Goal: Task Accomplishment & Management: Manage account settings

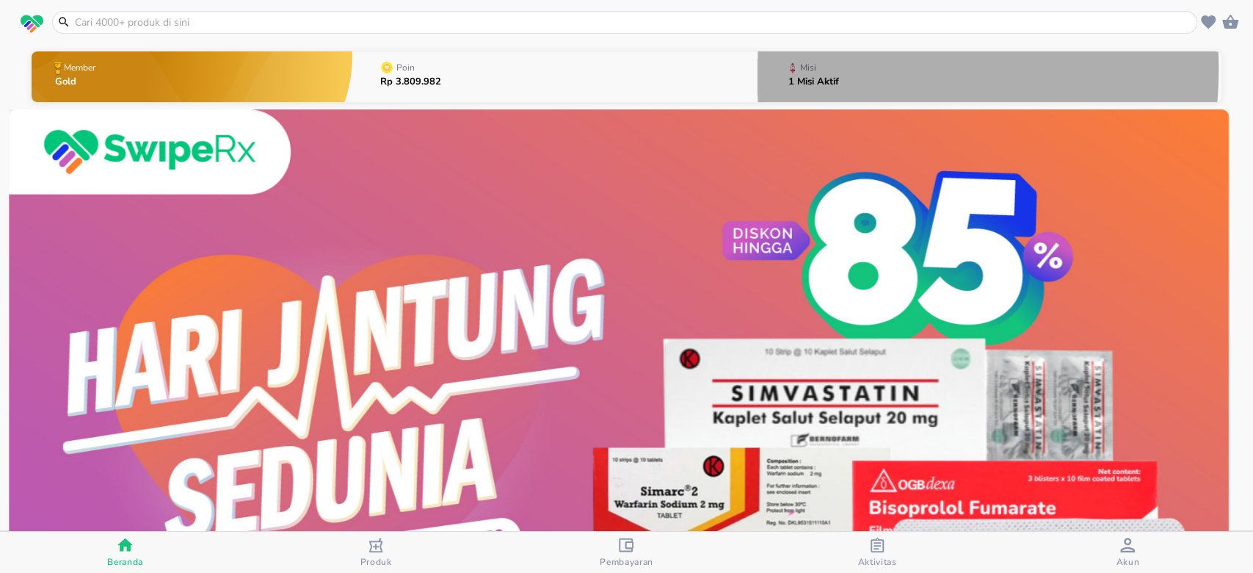
click at [805, 69] on p "Misi" at bounding box center [808, 67] width 16 height 9
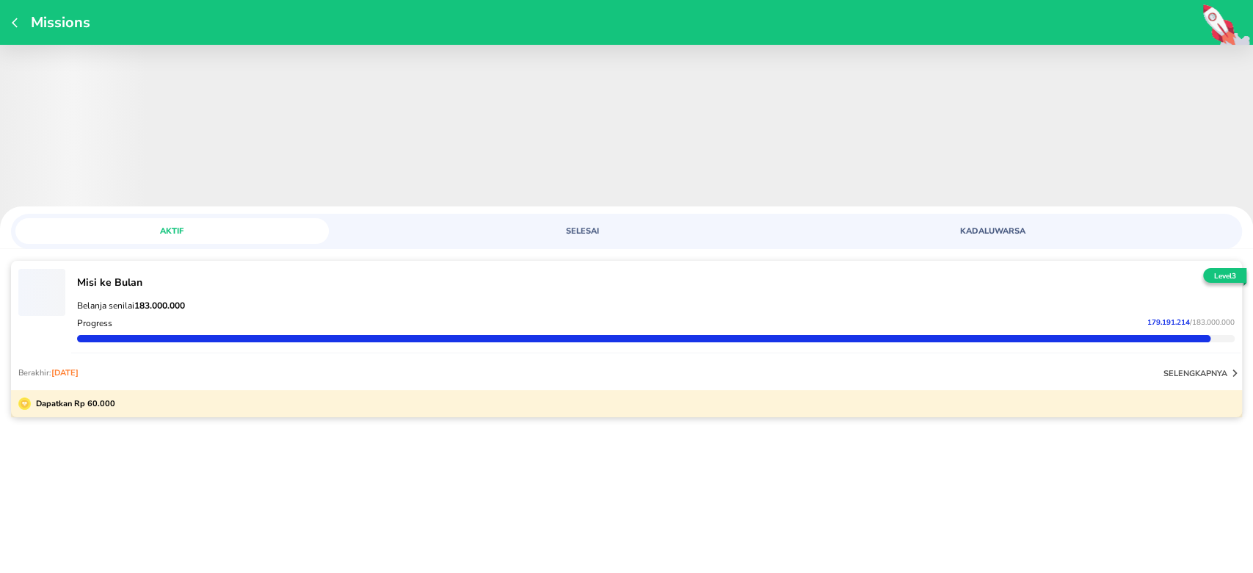
click at [1123, 305] on p "Belanja senilai 183.000.000" at bounding box center [656, 306] width 1158 height 12
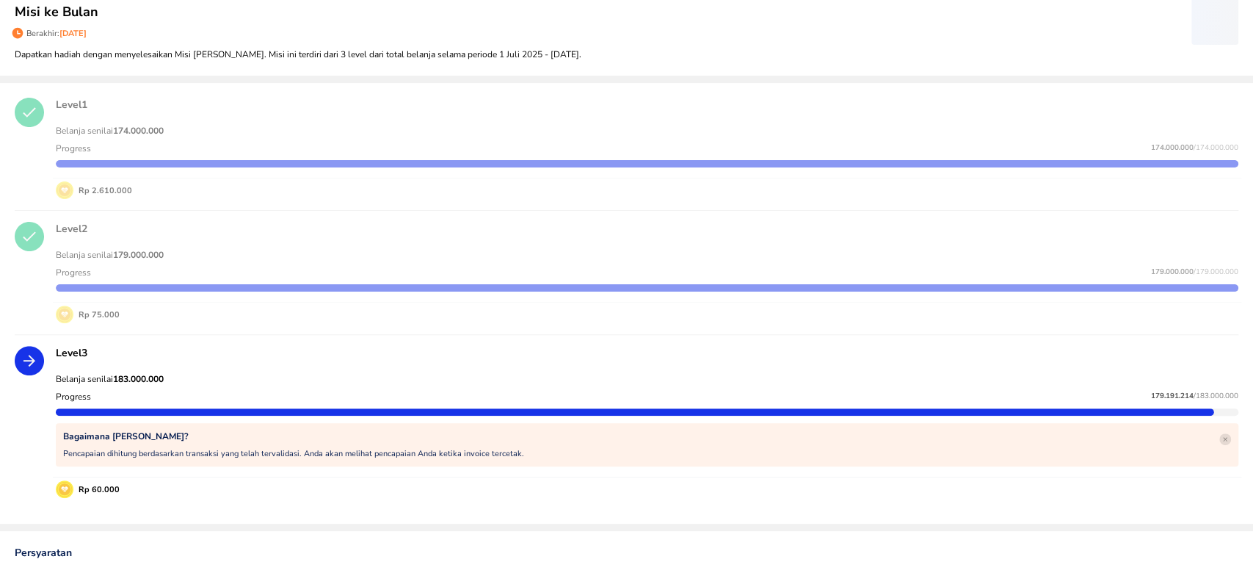
scroll to position [195, 0]
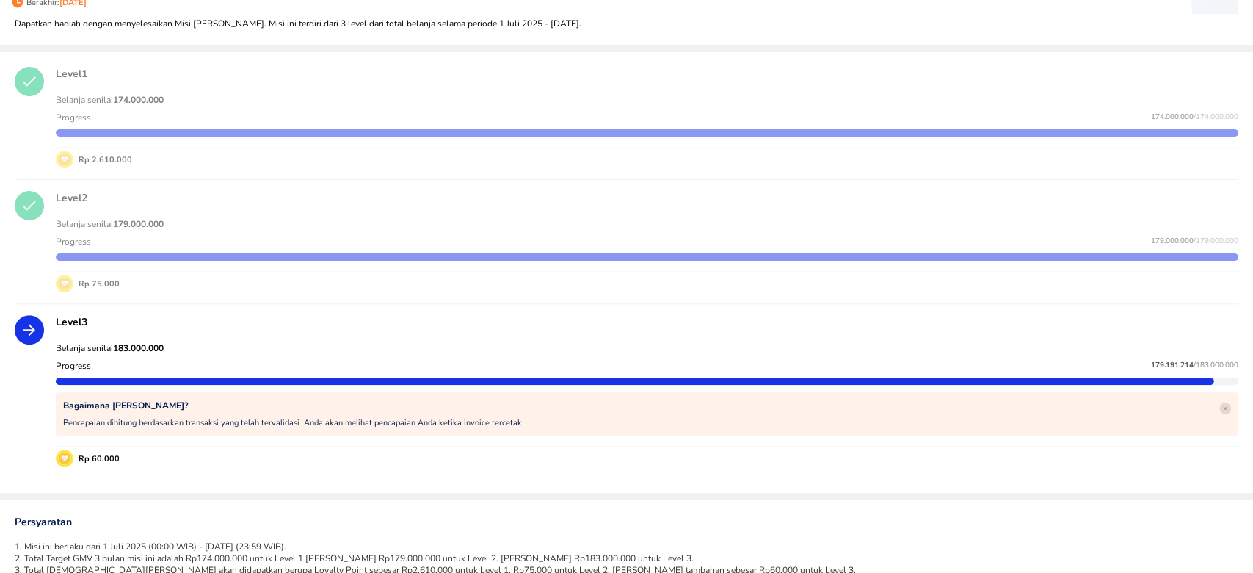
click at [1151, 361] on span "179.191.214" at bounding box center [1172, 365] width 43 height 10
copy p "179.191.214"
